Goal: Information Seeking & Learning: Learn about a topic

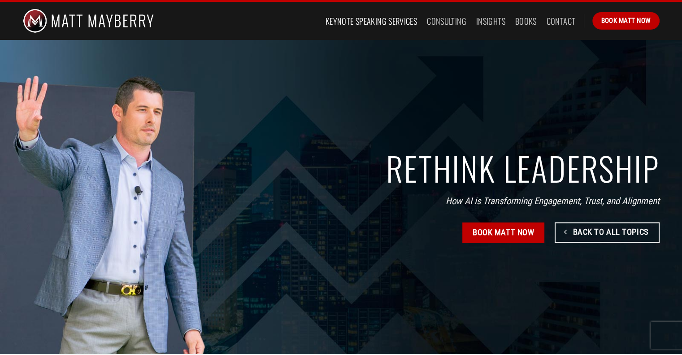
click at [383, 23] on link "Keynote Speaking Services" at bounding box center [370, 21] width 91 height 16
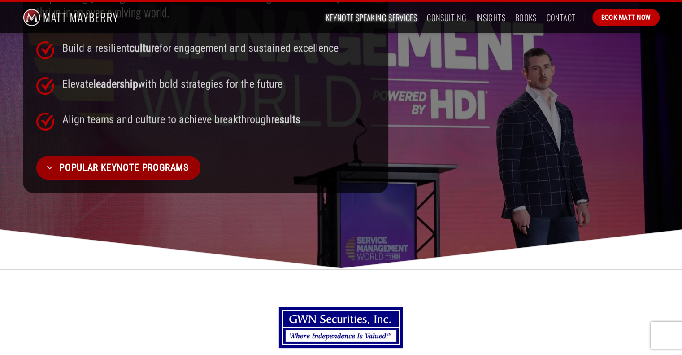
click at [184, 165] on span "Popular Keynote Programs" at bounding box center [123, 167] width 129 height 15
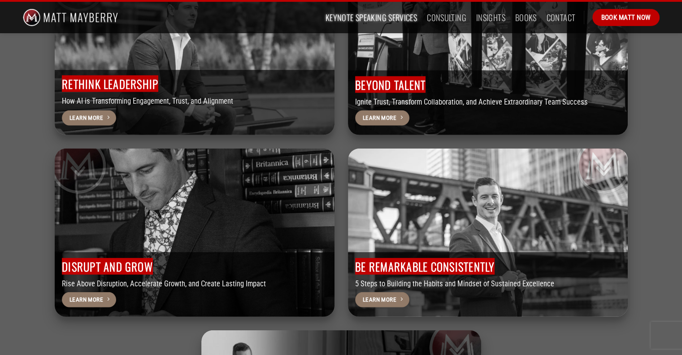
scroll to position [2362, 0]
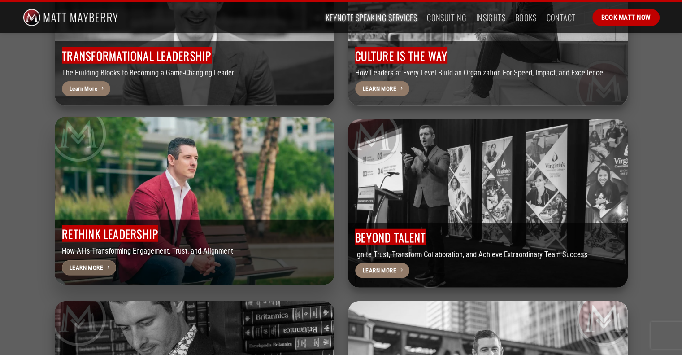
click at [93, 263] on span "Learn More" at bounding box center [86, 267] width 34 height 9
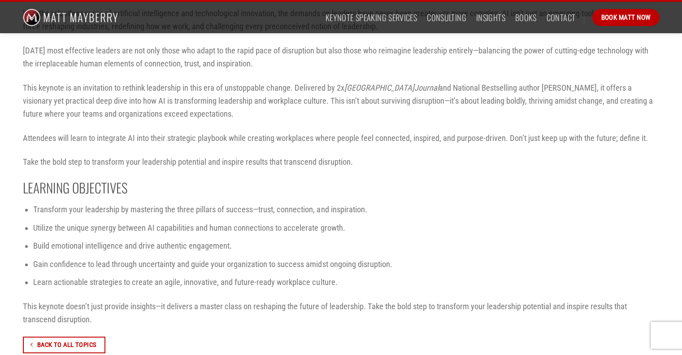
scroll to position [361, 0]
